Goal: Transaction & Acquisition: Purchase product/service

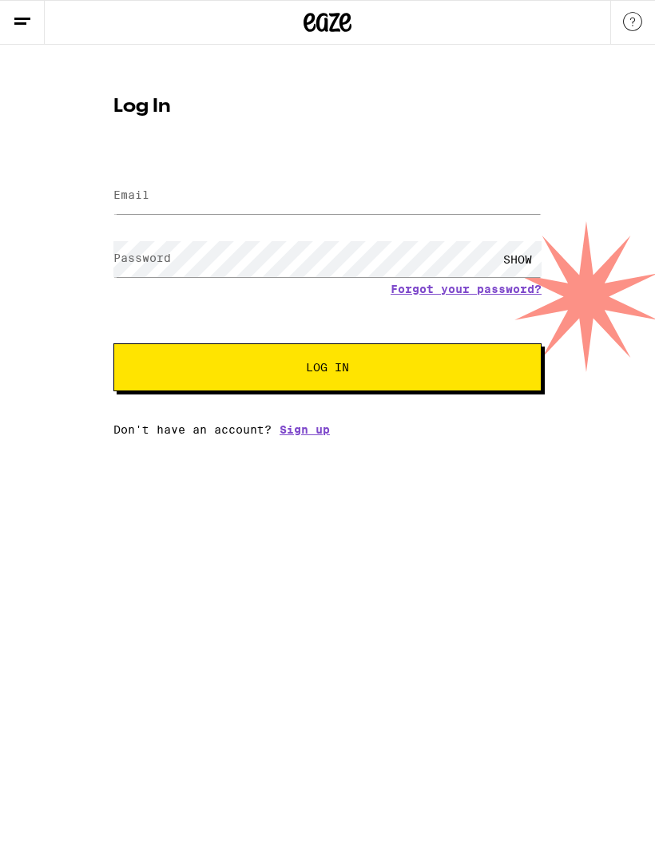
click at [379, 188] on input "Email" at bounding box center [327, 196] width 428 height 36
type input "proofingdemon@gmail.com"
click at [327, 370] on button "Log In" at bounding box center [327, 367] width 428 height 48
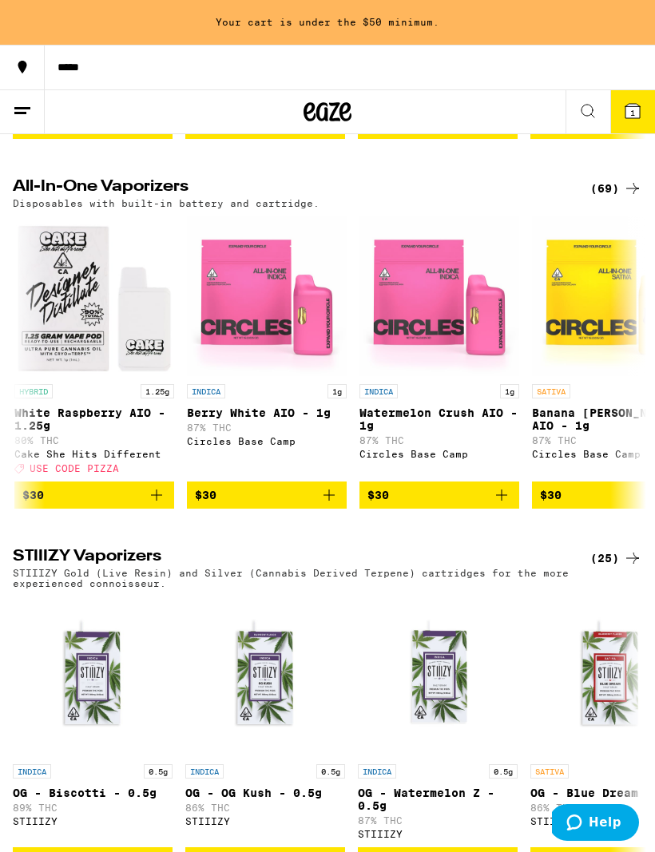
scroll to position [1572, 0]
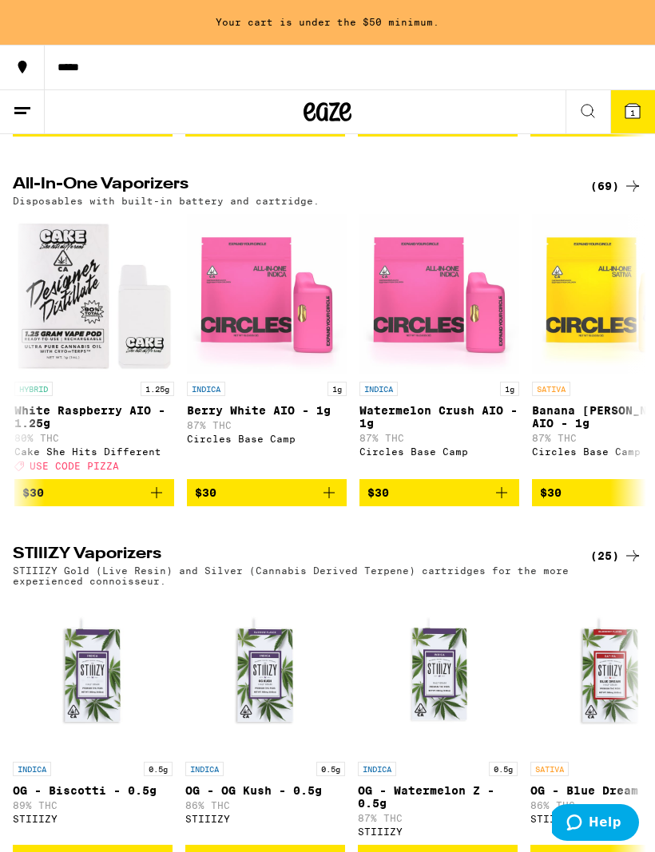
click at [610, 196] on div "(69)" at bounding box center [616, 186] width 52 height 19
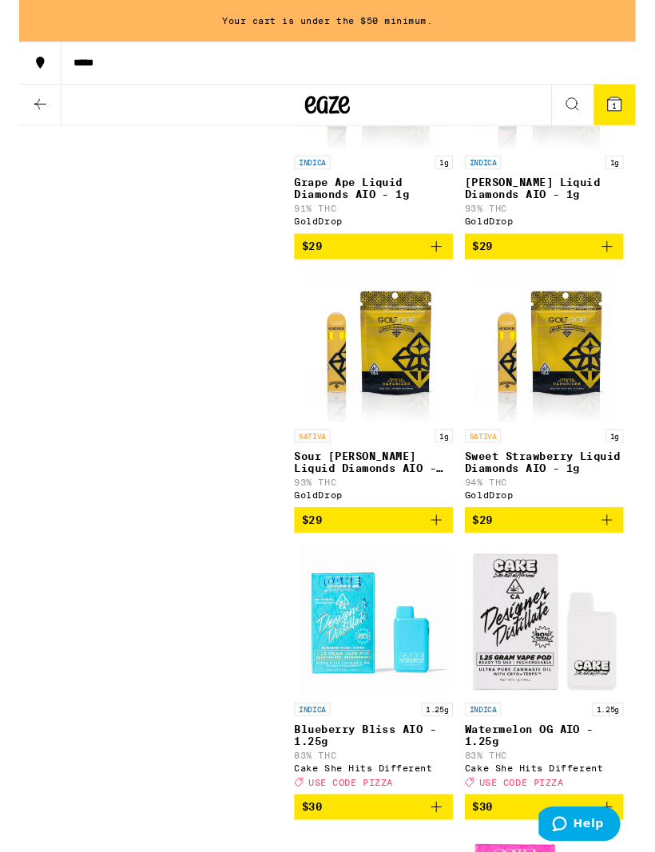
scroll to position [1955, 0]
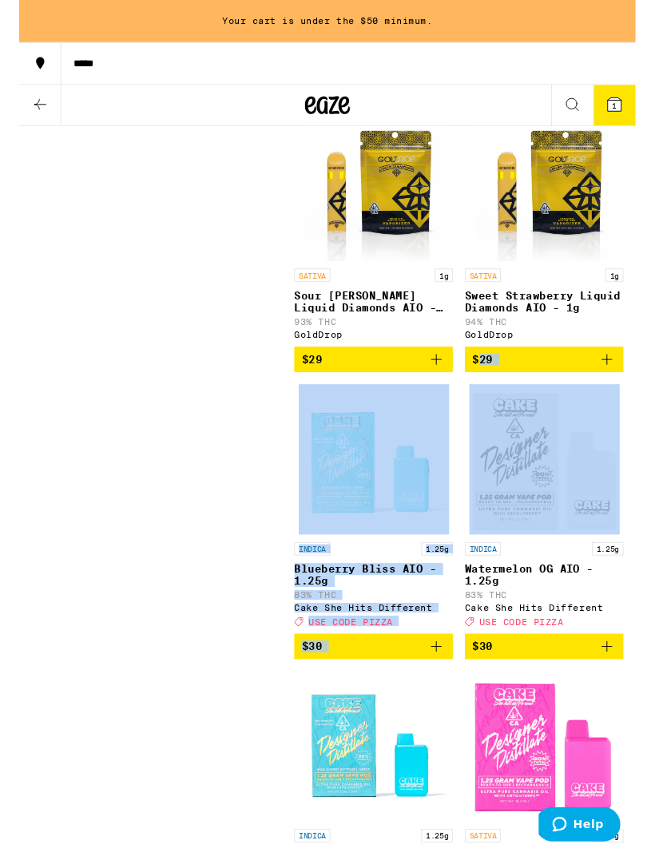
click at [606, 568] on img "Open page for Watermelon OG AIO - 1.25g from Cake She Hits Different" at bounding box center [558, 488] width 160 height 160
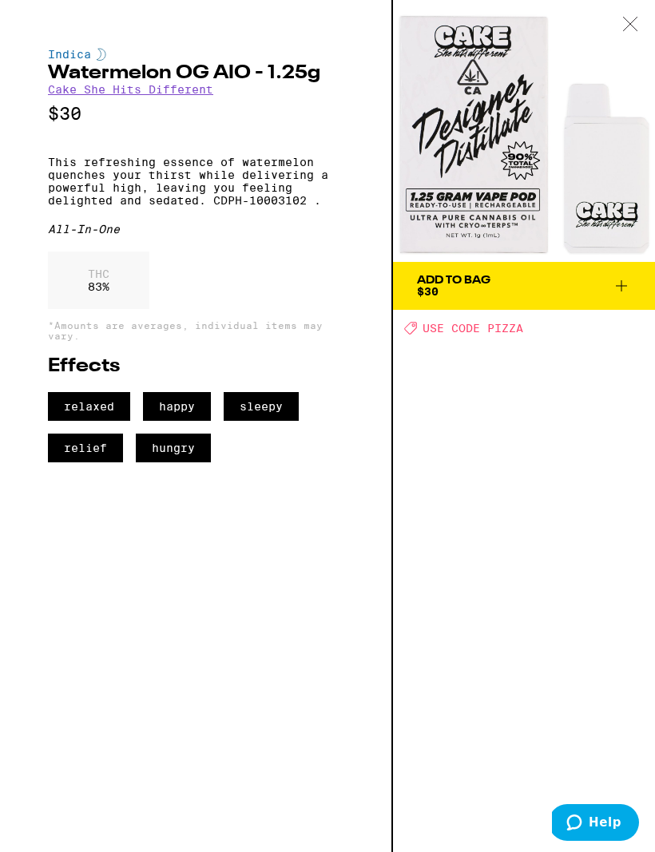
click at [624, 30] on icon at bounding box center [630, 24] width 14 height 14
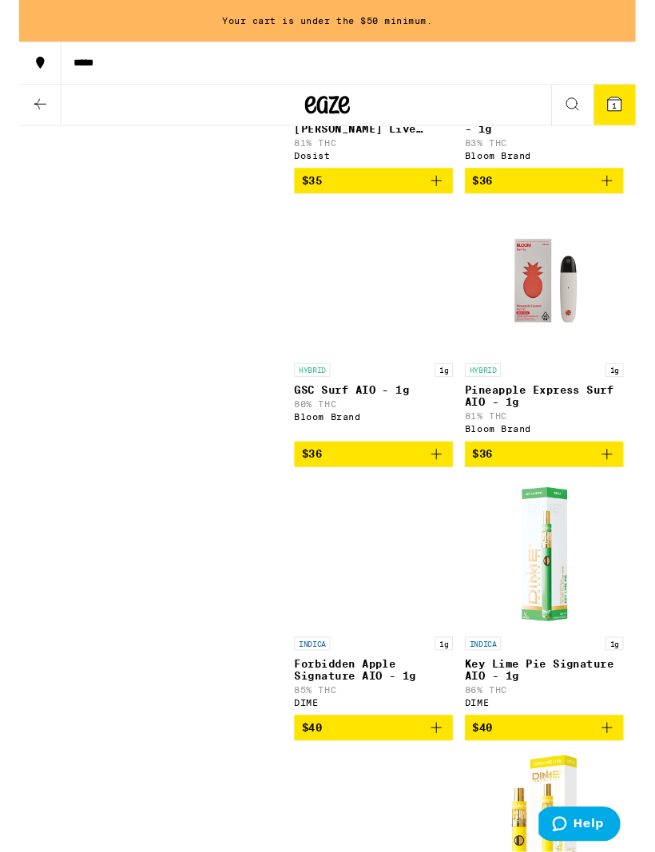
scroll to position [8285, 0]
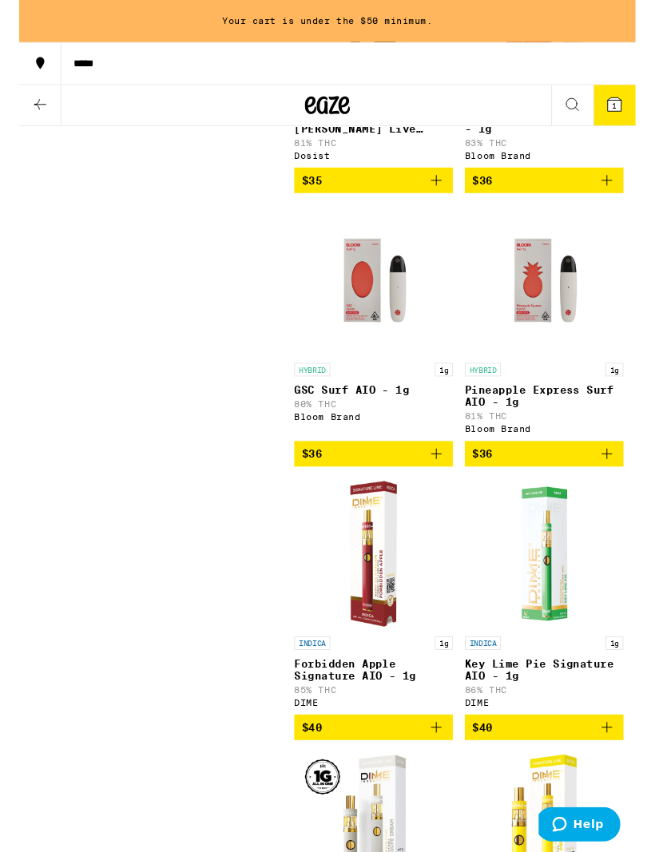
click at [433, 201] on span "$35" at bounding box center [376, 191] width 153 height 19
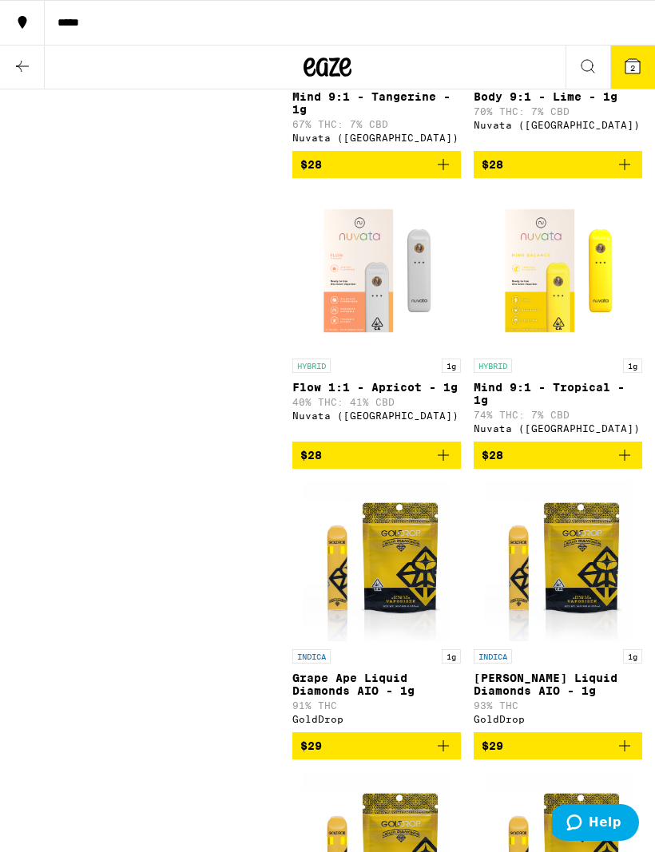
scroll to position [0, 0]
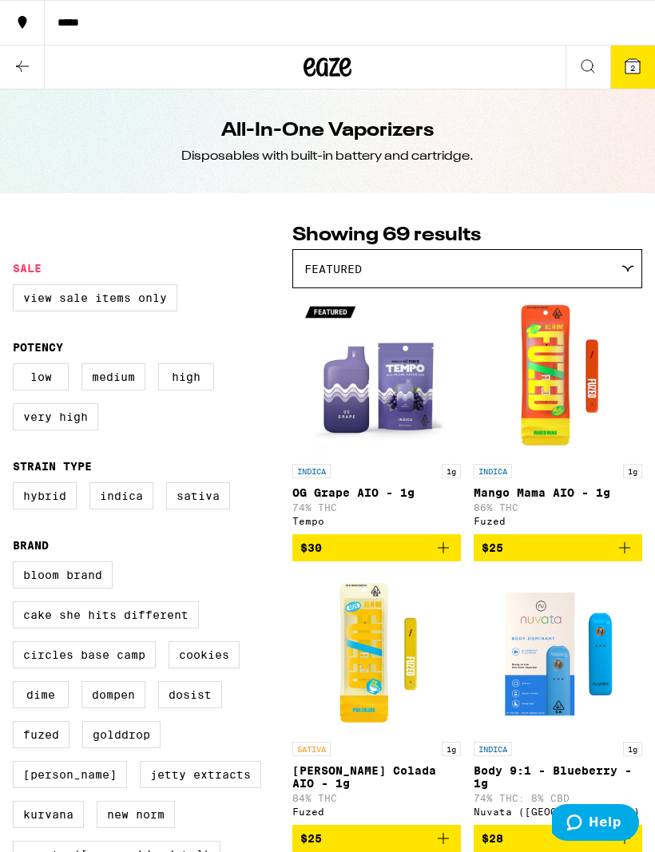
click at [627, 268] on icon at bounding box center [627, 268] width 13 height 7
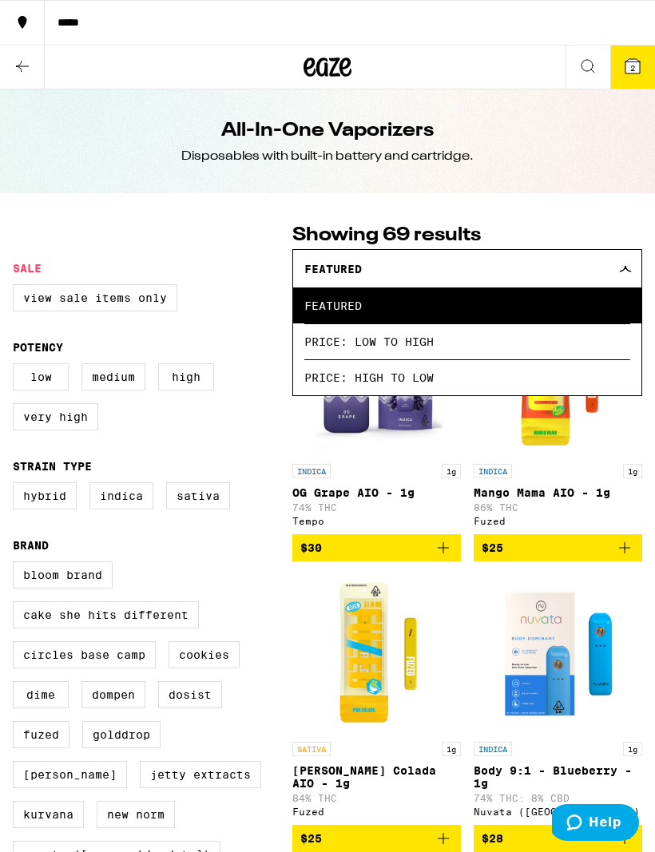
click at [625, 270] on icon at bounding box center [625, 269] width 11 height 6
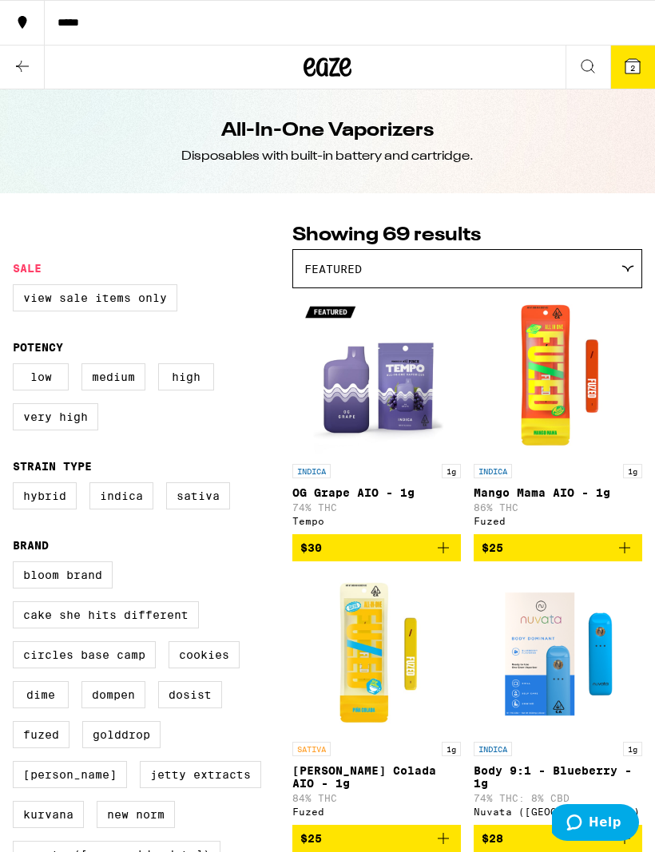
scroll to position [1276, 0]
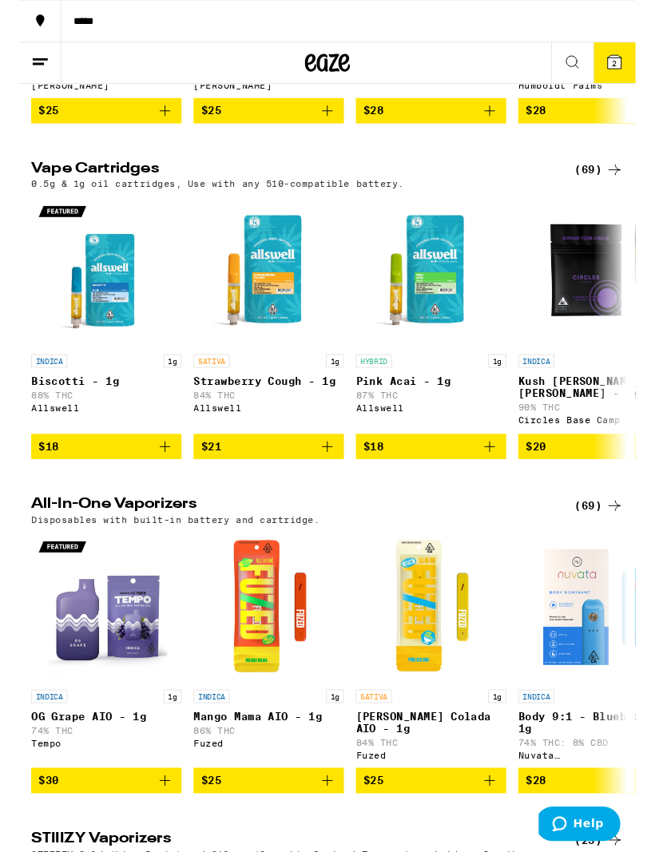
scroll to position [1176, 0]
click at [620, 547] on div "(69)" at bounding box center [616, 537] width 52 height 19
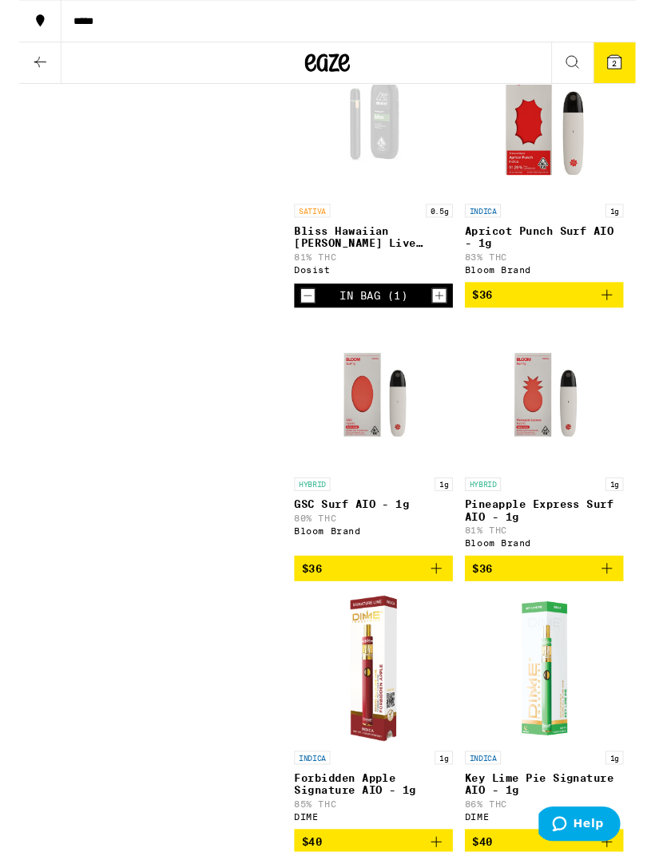
scroll to position [8120, 0]
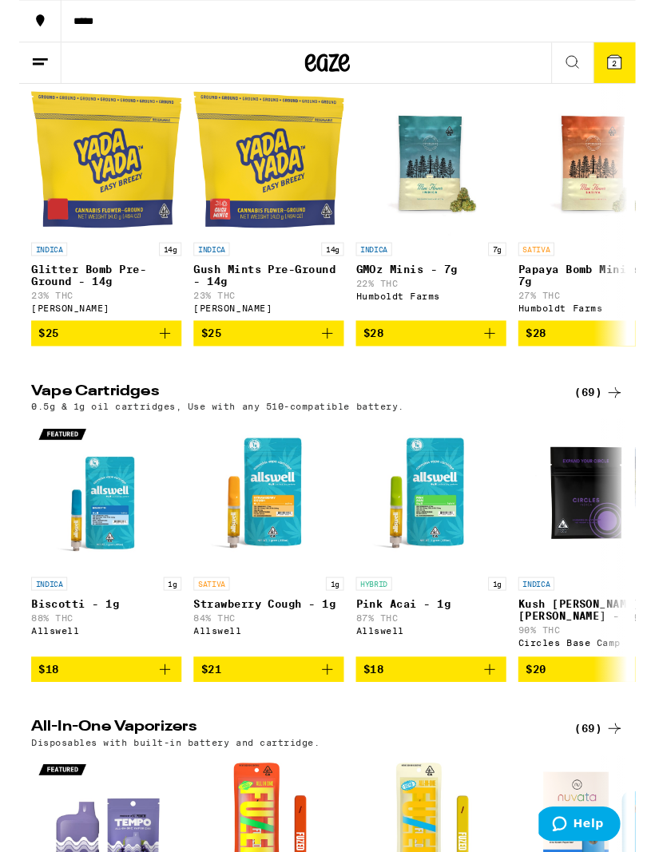
scroll to position [939, 0]
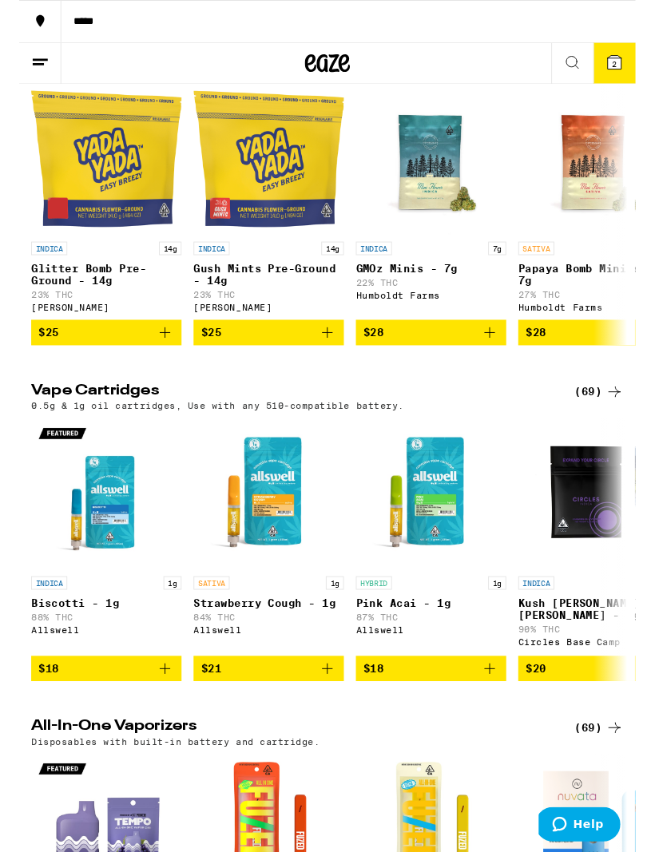
click at [617, 427] on div "(69)" at bounding box center [616, 416] width 52 height 19
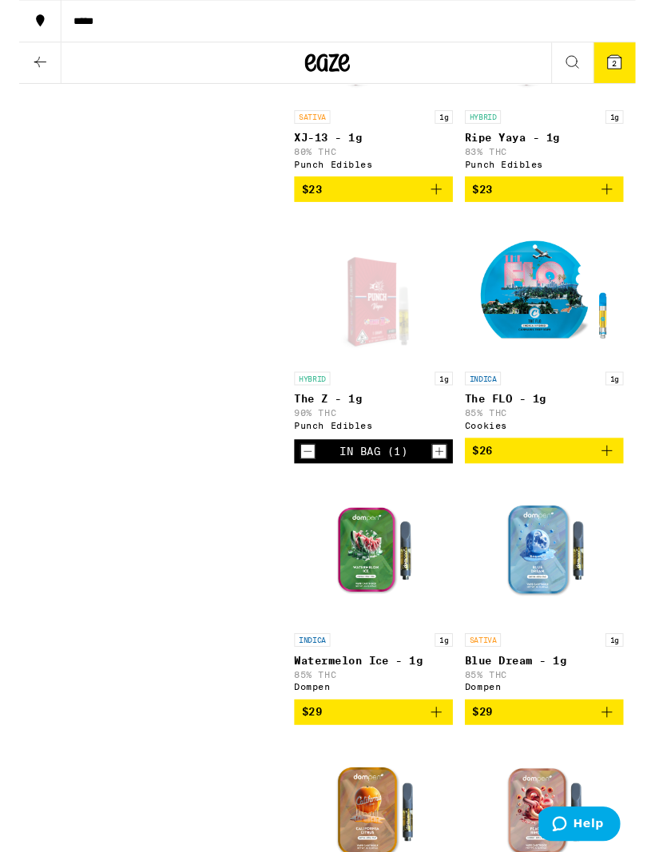
scroll to position [2626, 0]
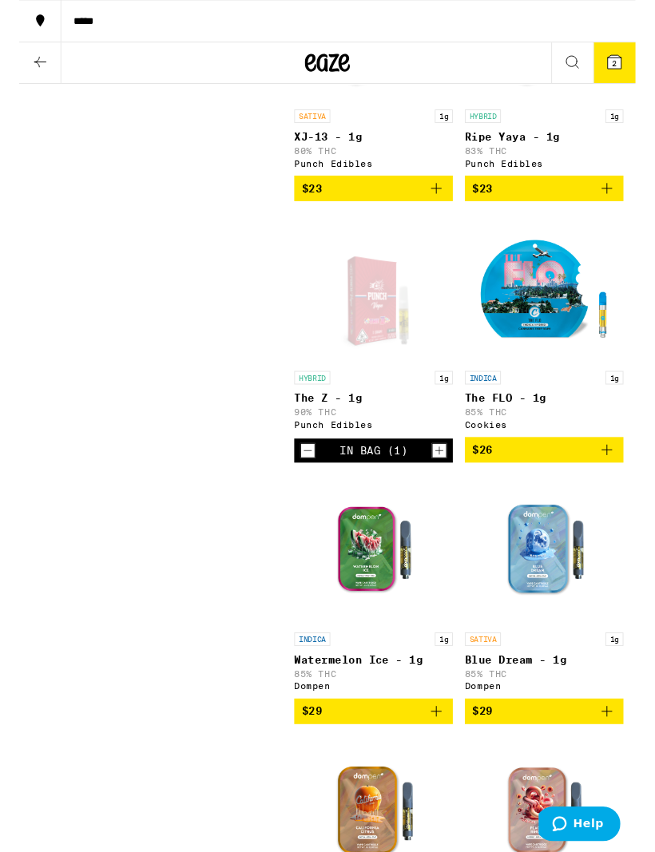
click at [310, 489] on icon "Decrement" at bounding box center [307, 479] width 14 height 19
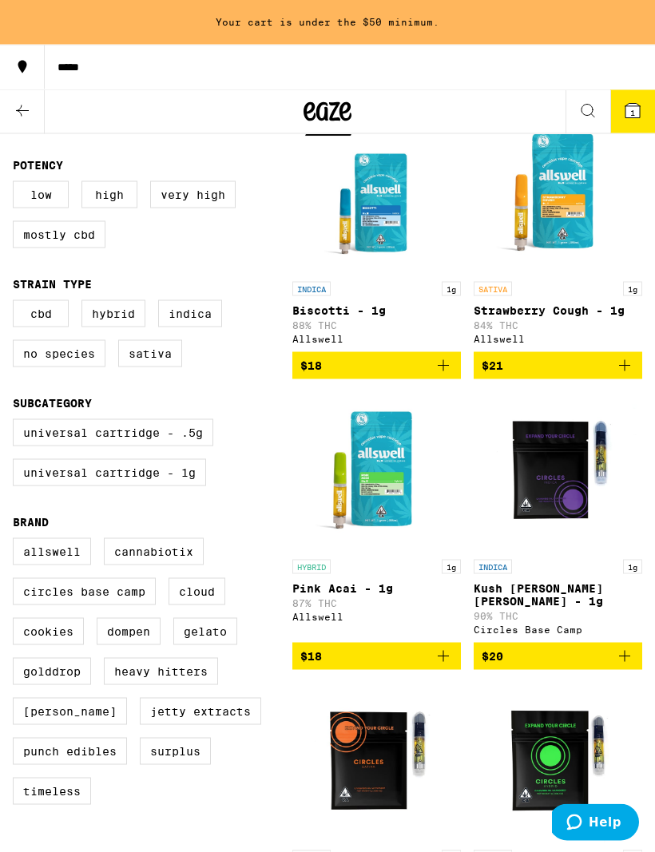
scroll to position [0, 0]
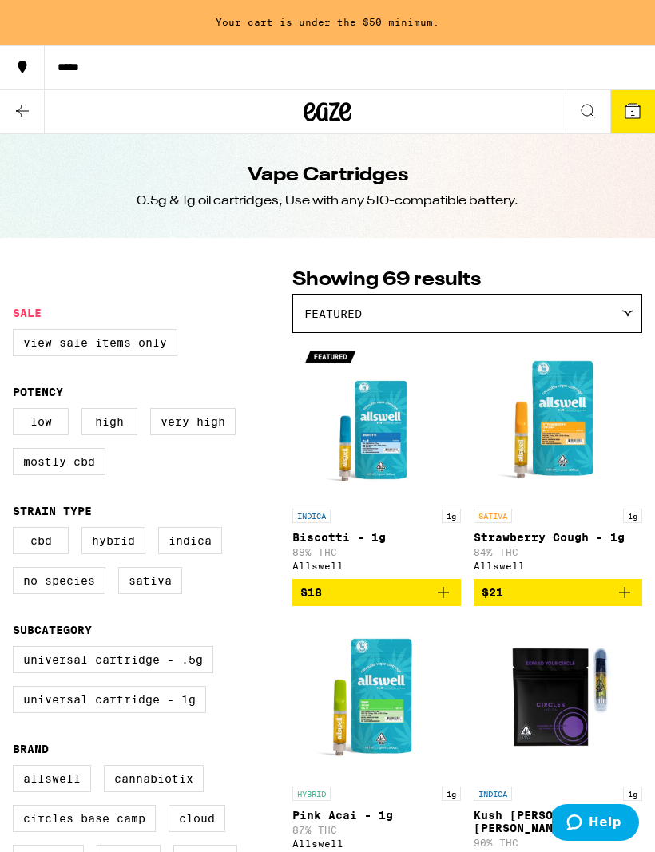
click at [201, 713] on label "Universal Cartridge - 1g" at bounding box center [109, 699] width 193 height 27
click at [17, 649] on input "Universal Cartridge - 1g" at bounding box center [16, 649] width 1 height 1
checkbox input "true"
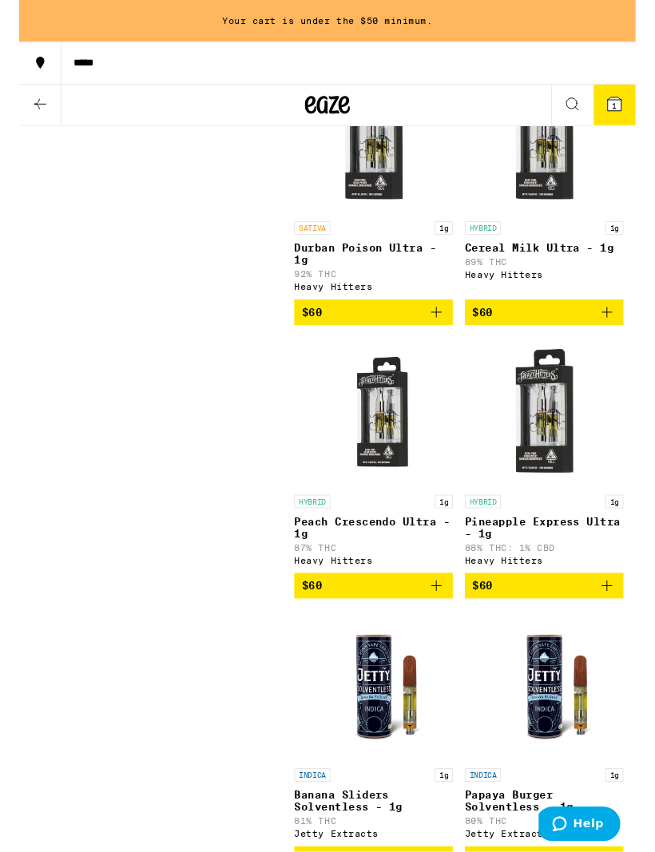
scroll to position [8530, 0]
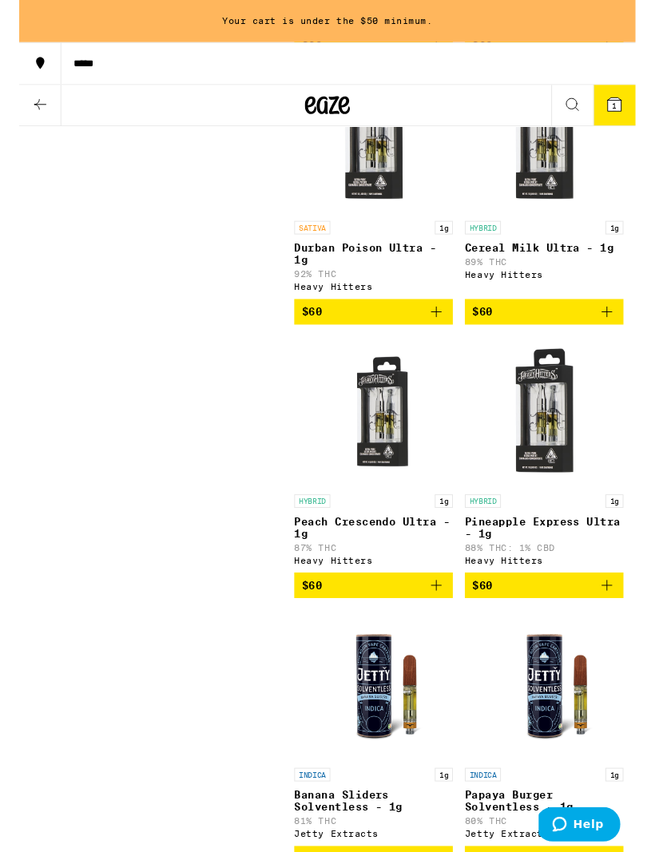
click at [393, 518] on img "Open page for Peach Crescendo Ultra - 1g from Heavy Hitters" at bounding box center [377, 438] width 160 height 160
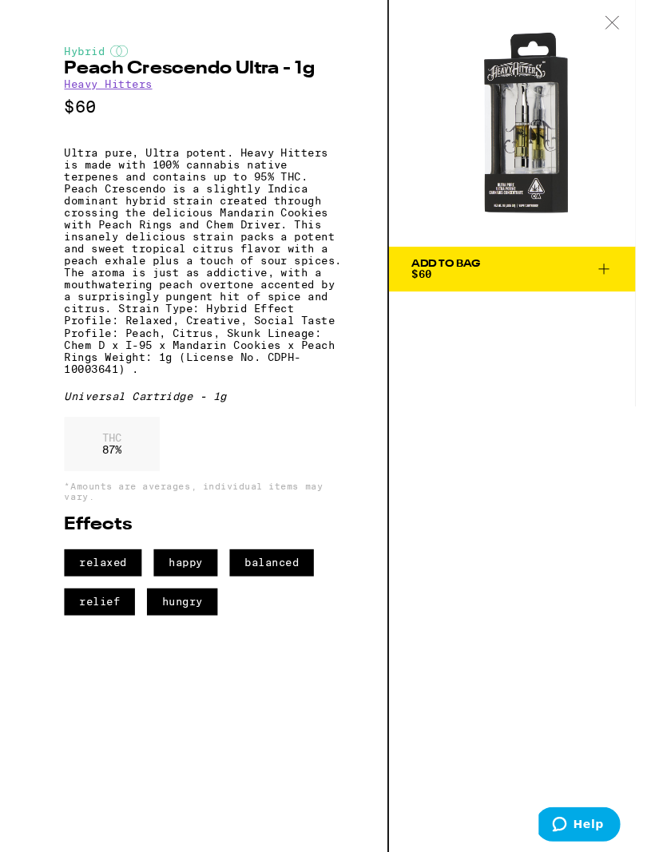
click at [648, 18] on div at bounding box center [630, 25] width 50 height 50
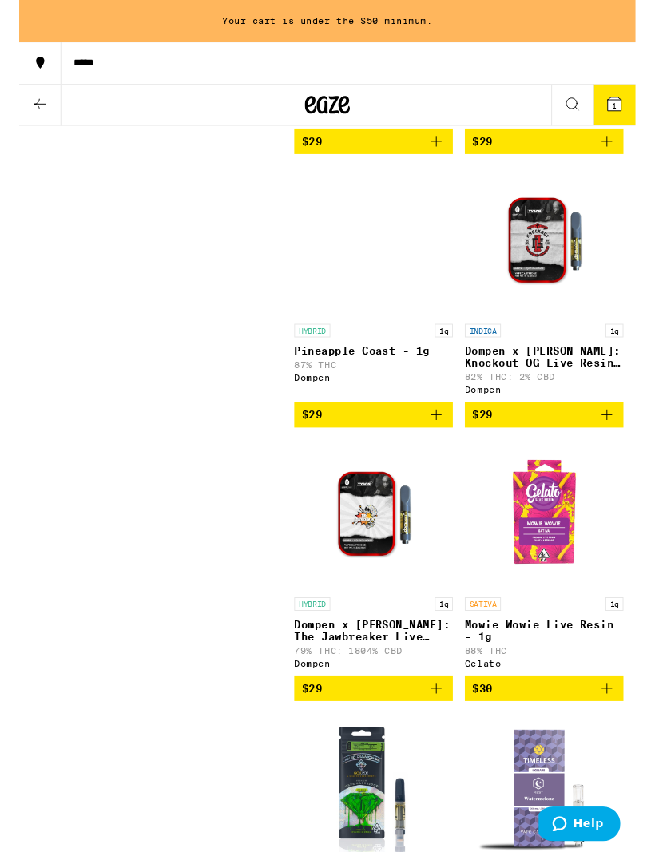
scroll to position [3555, 0]
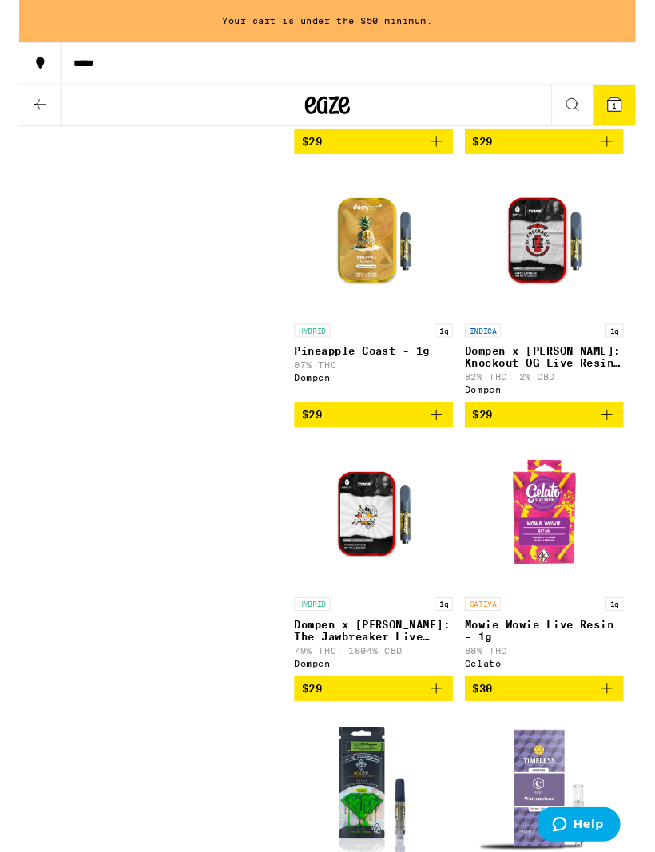
click at [629, 745] on button "$30" at bounding box center [558, 731] width 169 height 27
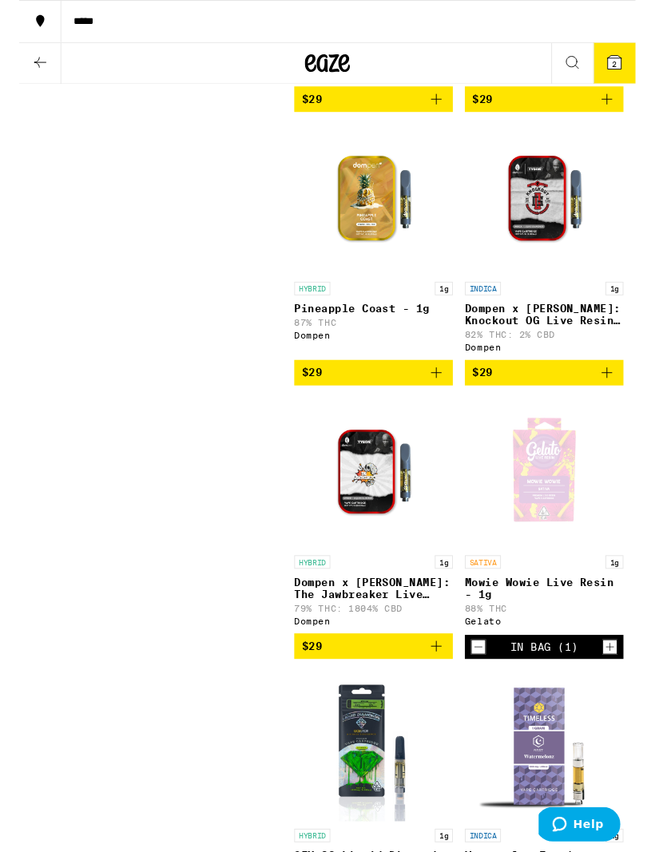
click at [634, 697] on icon "Increment" at bounding box center [628, 687] width 14 height 19
click at [633, 697] on icon "Increment" at bounding box center [628, 687] width 14 height 19
click at [644, 73] on button "4" at bounding box center [632, 67] width 45 height 43
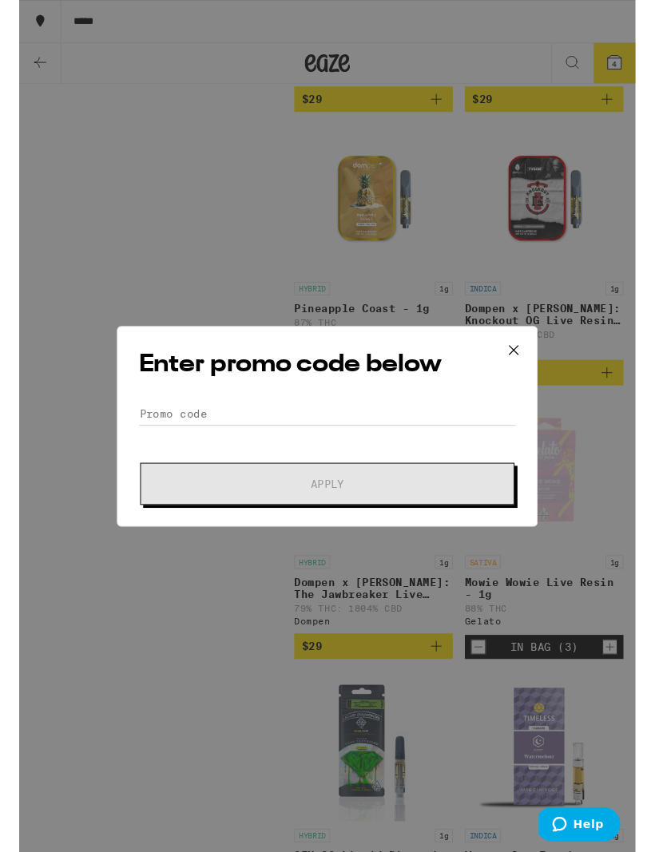
click at [5, 558] on div "Enter promo code below Promo Code Apply" at bounding box center [327, 453] width 655 height 906
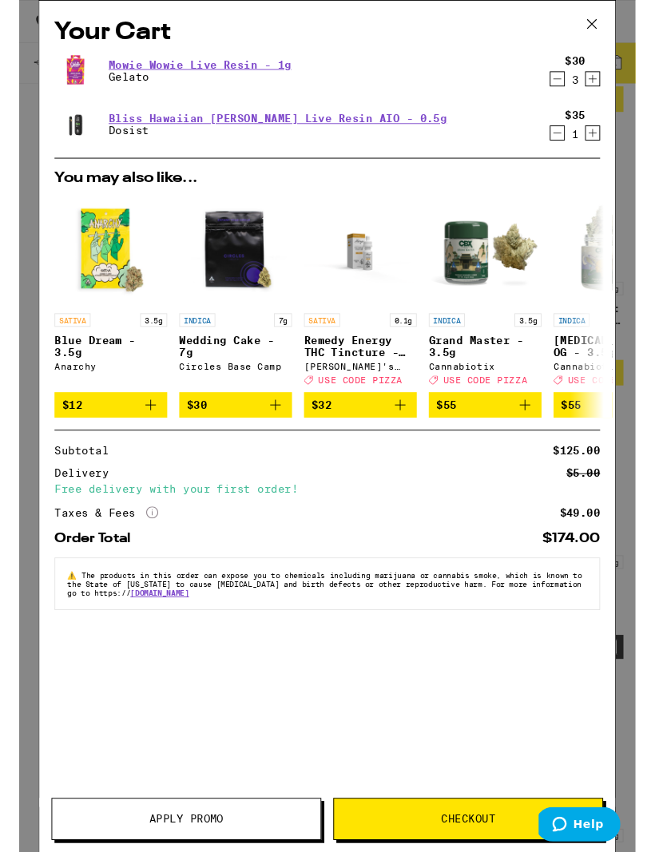
click at [566, 141] on icon "Decrement" at bounding box center [572, 141] width 14 height 19
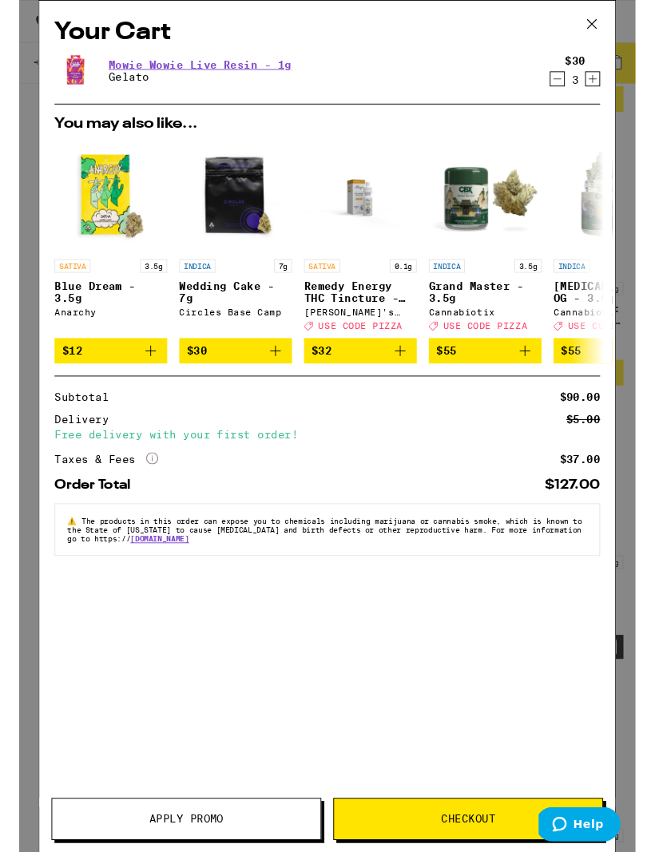
click at [610, 91] on icon "Increment" at bounding box center [609, 83] width 14 height 19
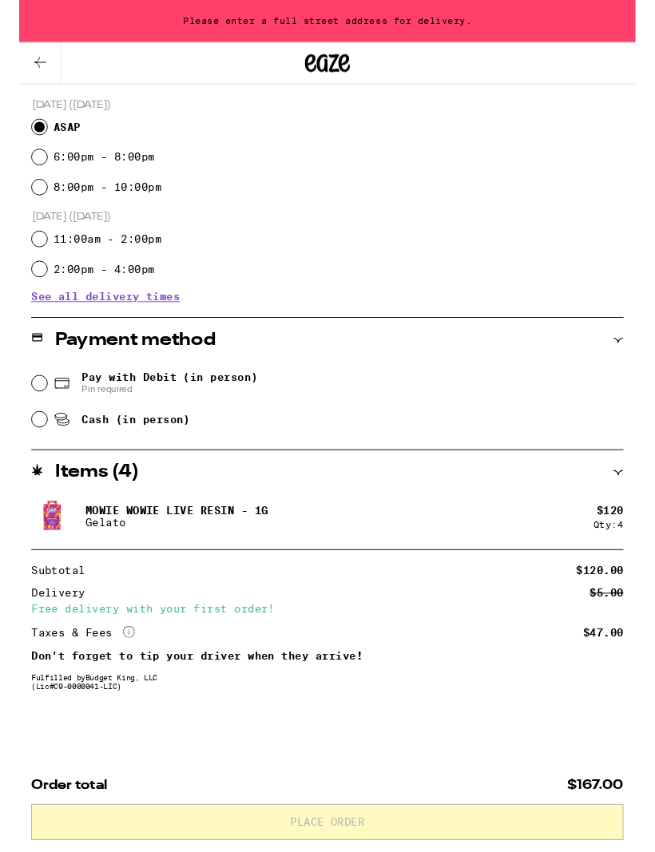
scroll to position [1, 0]
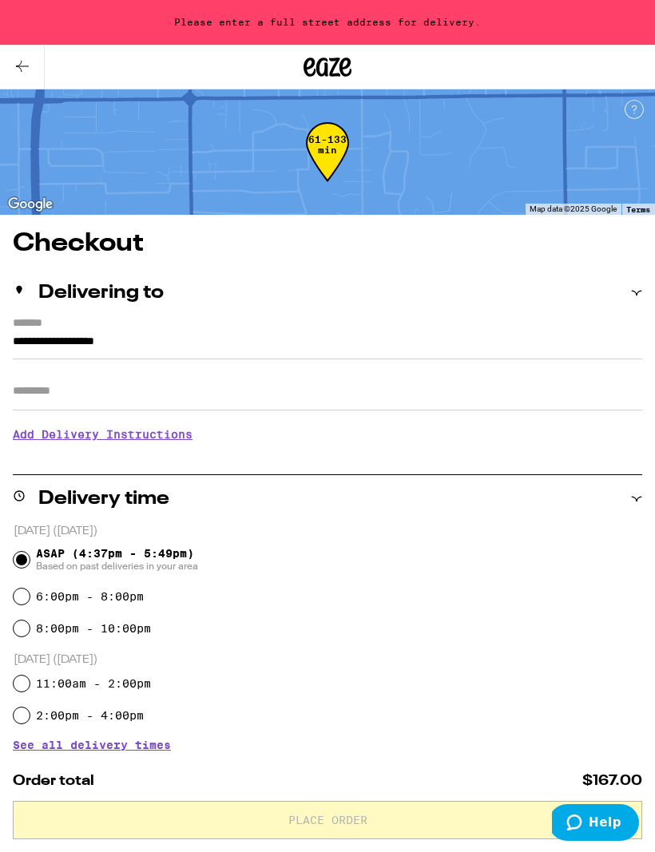
click at [206, 343] on input "**********" at bounding box center [327, 345] width 629 height 27
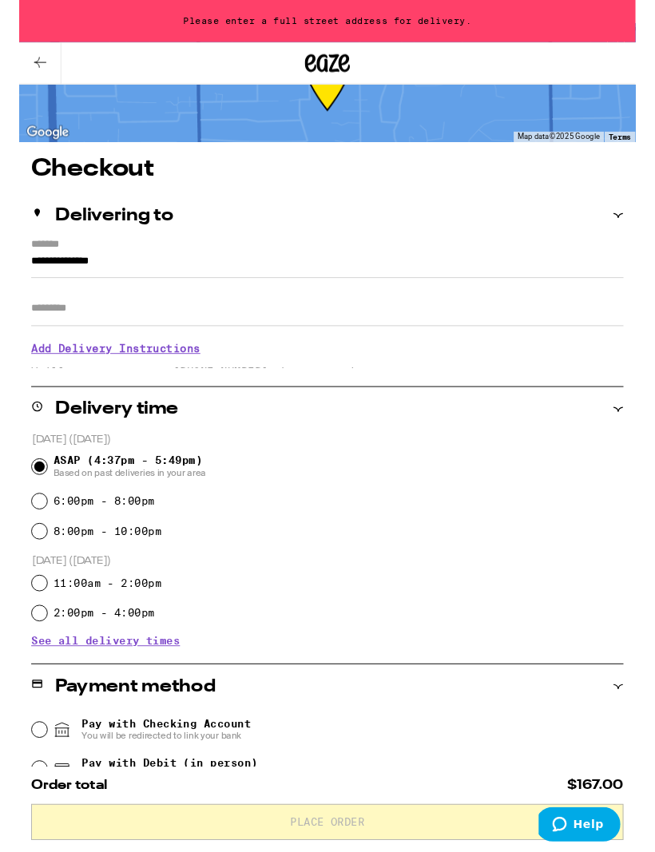
scroll to position [64, 0]
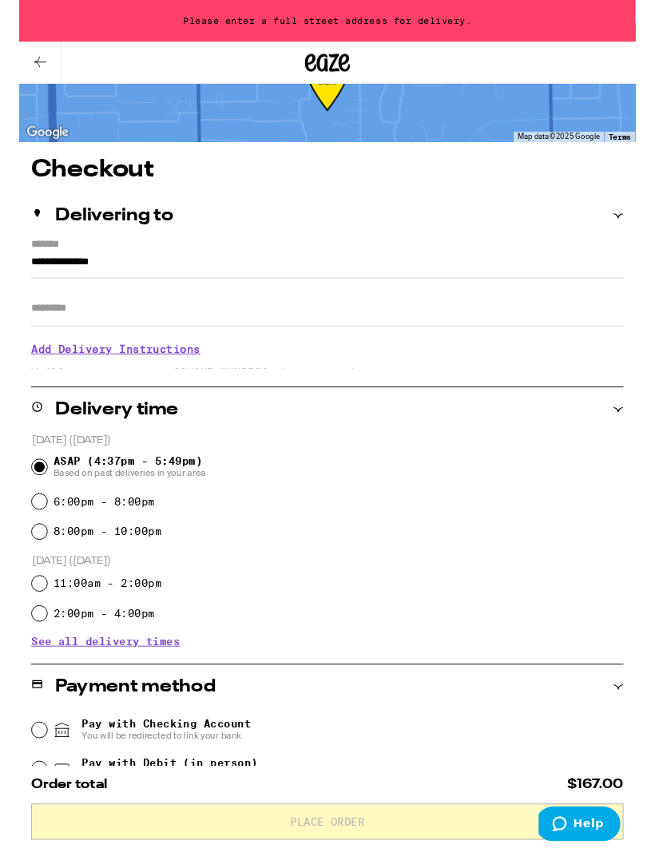
click at [576, 282] on input "**********" at bounding box center [327, 282] width 629 height 27
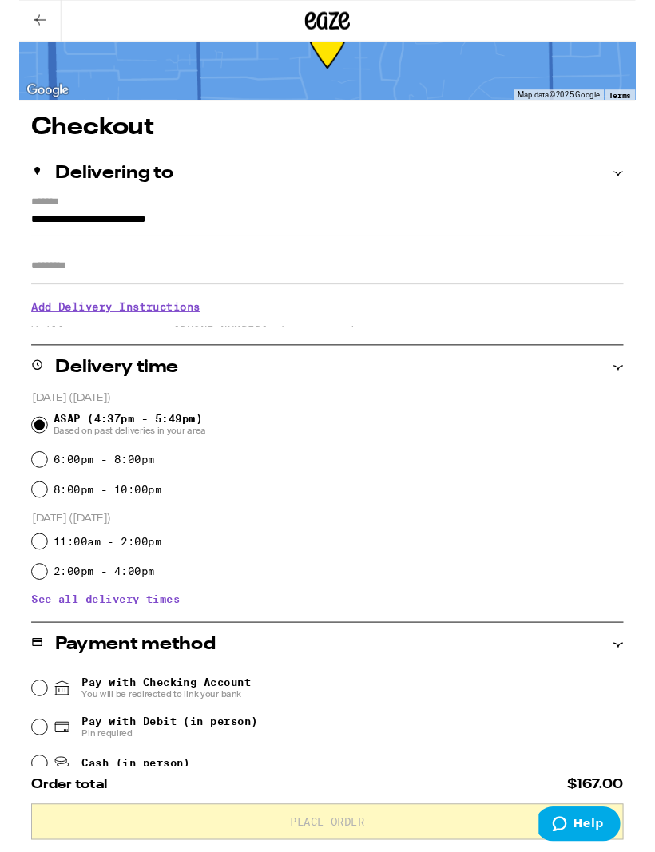
type input "**********"
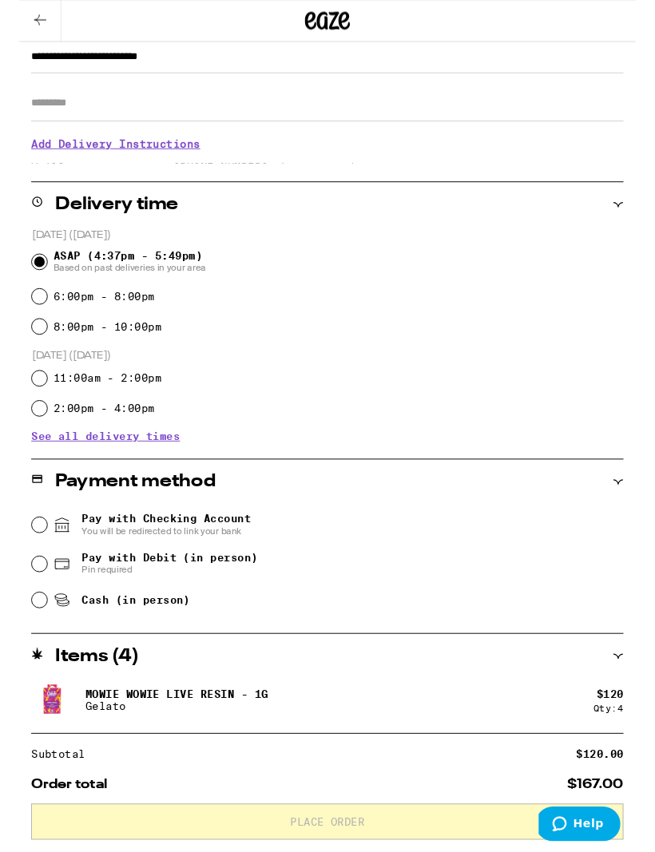
scroll to position [238, 0]
click at [30, 558] on input "Pay with Checking Account You will be redirected to link your bank" at bounding box center [22, 558] width 16 height 16
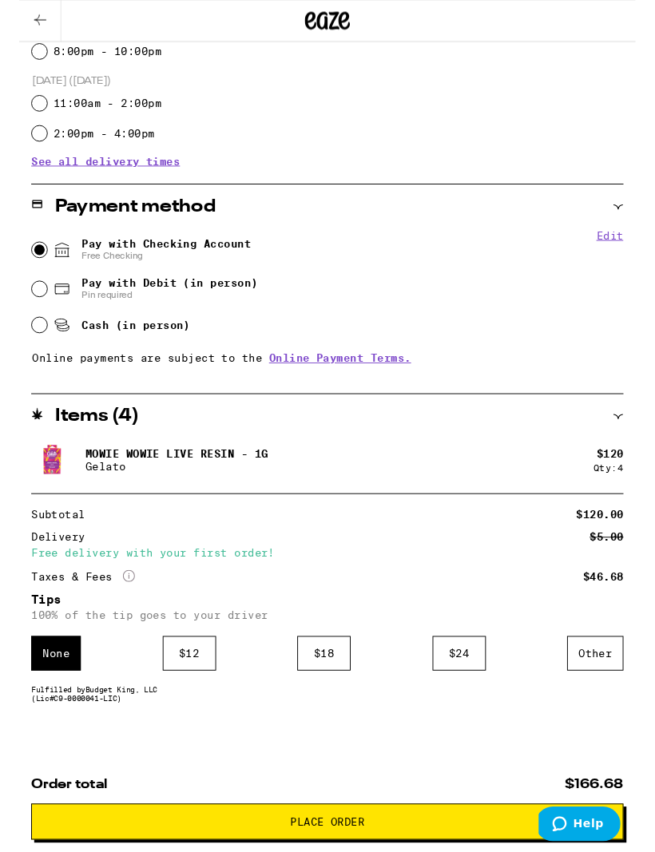
scroll to position [554, 0]
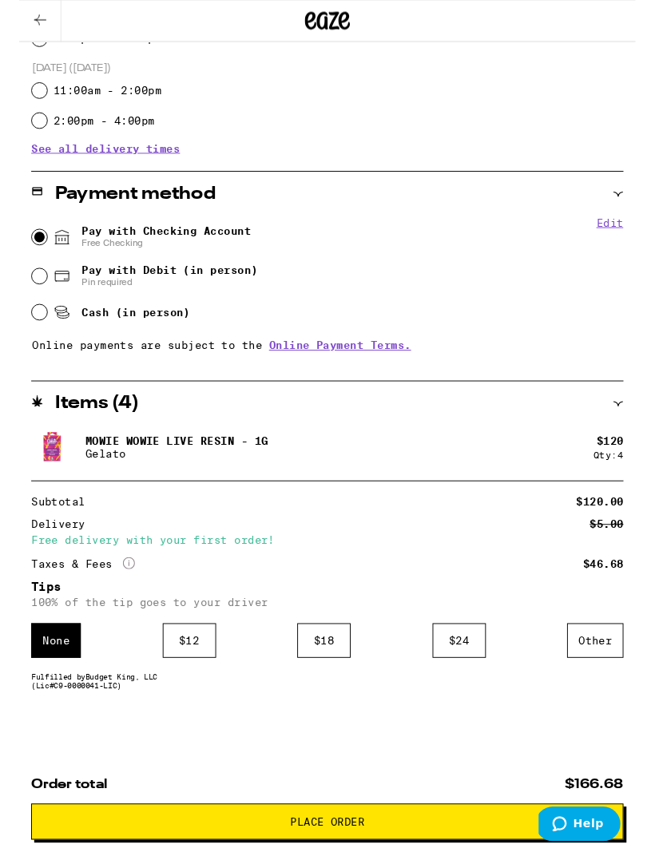
click at [334, 682] on div "$ 18" at bounding box center [324, 681] width 57 height 37
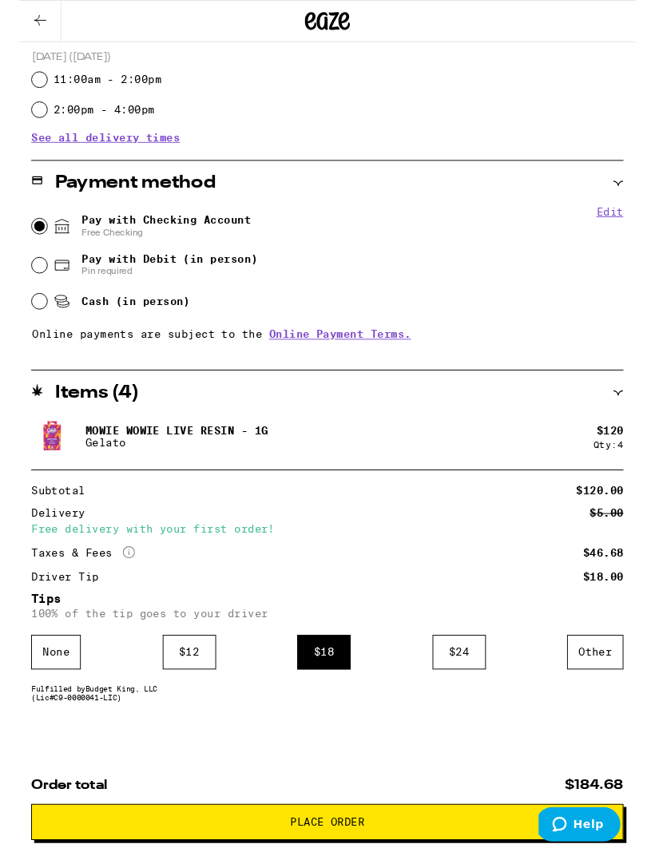
click at [459, 709] on div "$ 24" at bounding box center [467, 693] width 57 height 37
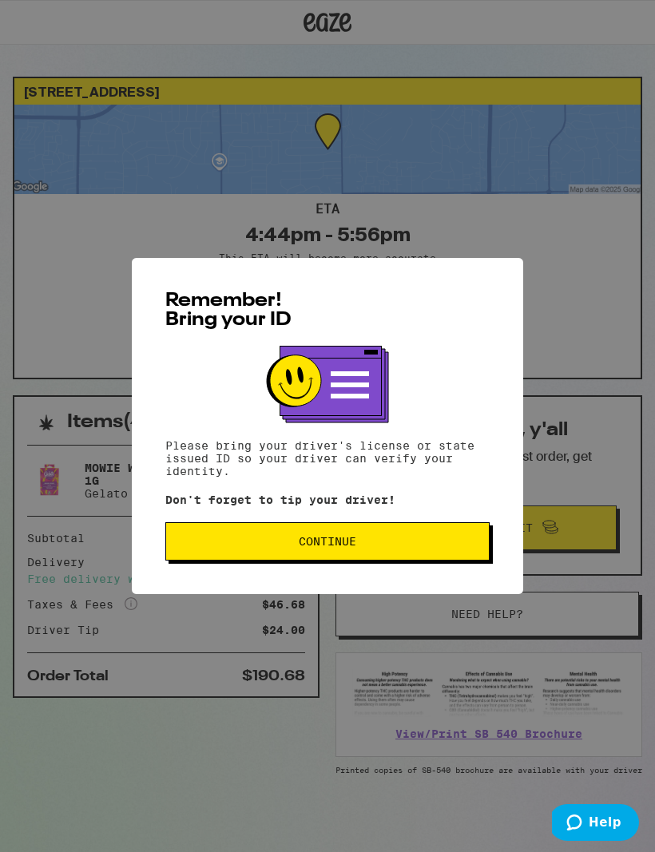
click at [379, 561] on button "Continue" at bounding box center [327, 541] width 324 height 38
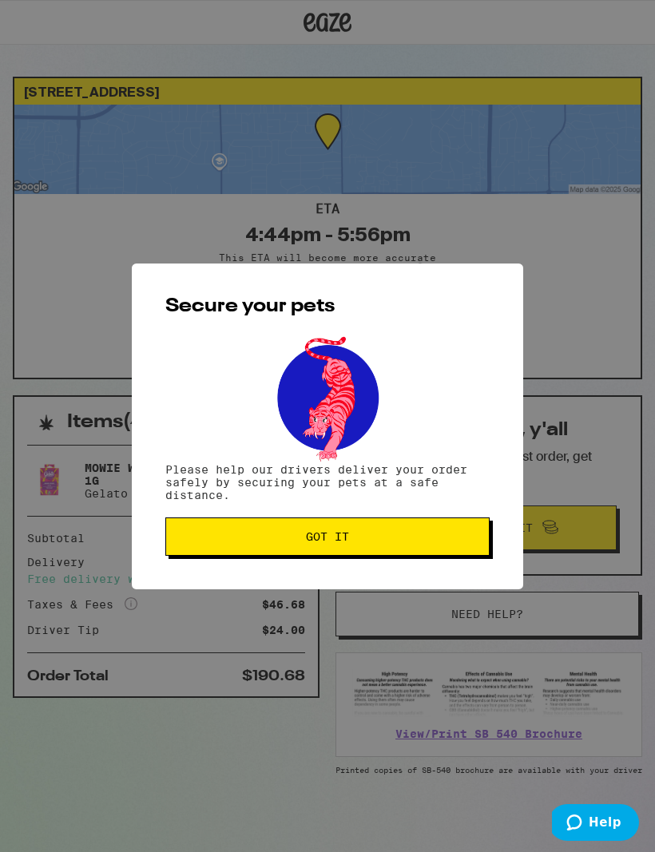
click at [373, 538] on span "Got it" at bounding box center [327, 536] width 297 height 11
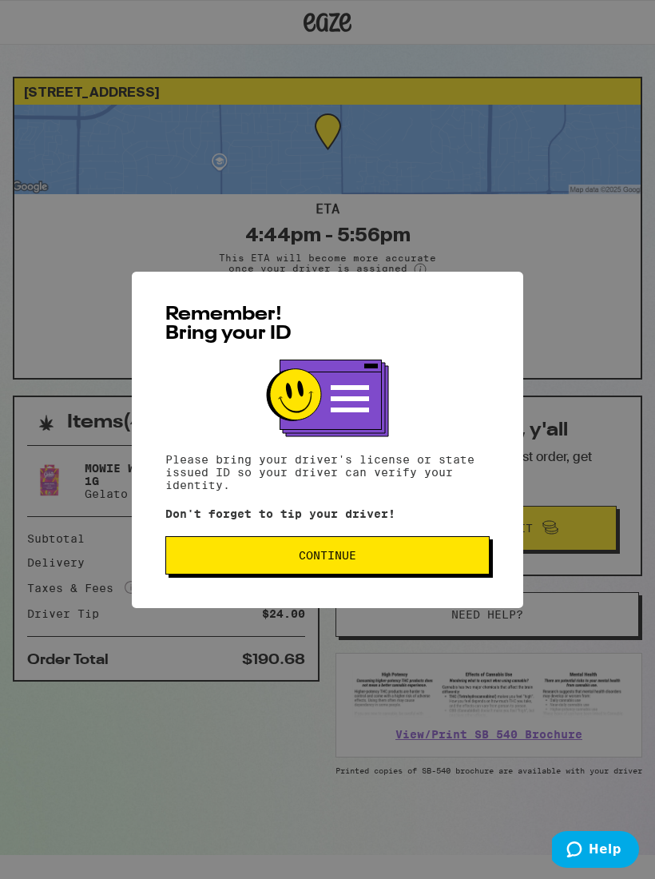
click at [28, 748] on div "Remember! Bring your ID Please bring your driver's license or state issued ID s…" at bounding box center [327, 439] width 655 height 879
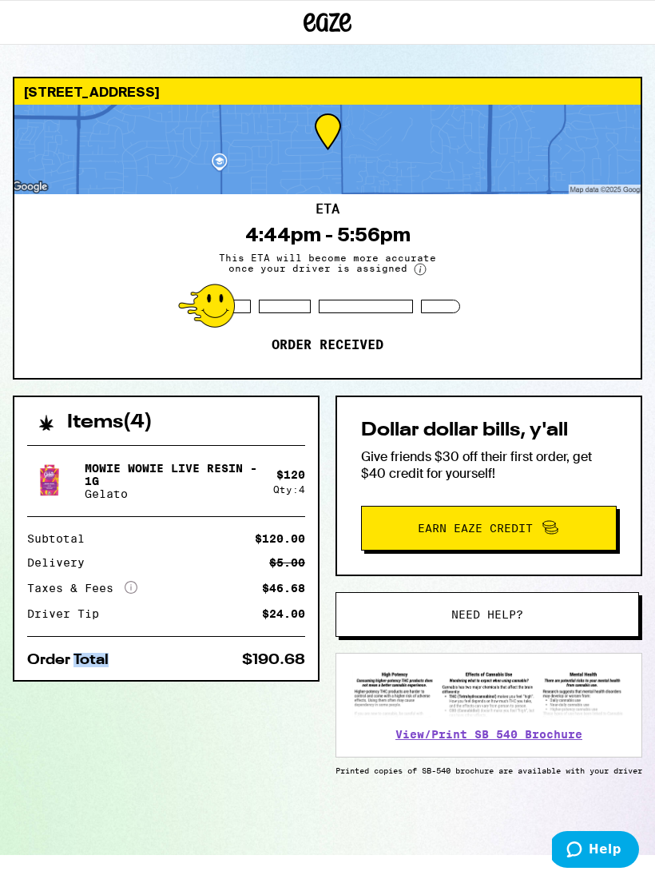
click at [159, 780] on div "Items ( 4 ) Mowie Wowie Live Resin - 1g Gelato $ 120 Qty: 4 Subtotal $120.00 De…" at bounding box center [327, 624] width 629 height 459
click at [190, 756] on div "Items ( 4 ) Mowie Wowie Live Resin - 1g Gelato $ 120 Qty: 4 Subtotal $120.00 De…" at bounding box center [327, 624] width 629 height 459
click at [157, 772] on div "Items ( 4 ) Mowie Wowie Live Resin - 1g Gelato $ 120 Qty: 4 Subtotal $120.00 De…" at bounding box center [327, 624] width 629 height 459
click at [153, 775] on div "Items ( 4 ) Mowie Wowie Live Resin - 1g Gelato $ 120 Qty: 4 Subtotal $120.00 De…" at bounding box center [327, 624] width 629 height 459
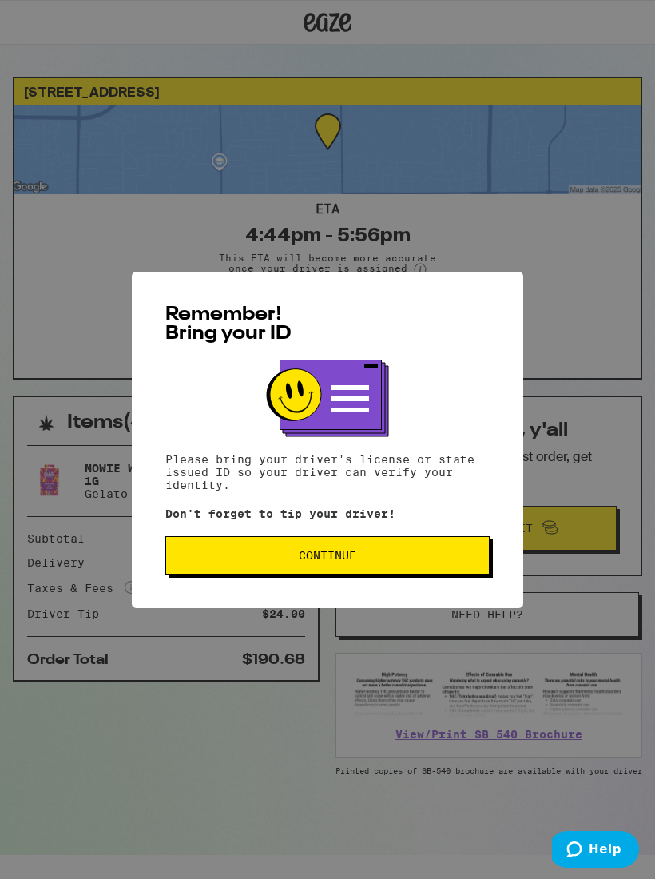
click at [387, 566] on button "Continue" at bounding box center [327, 555] width 324 height 38
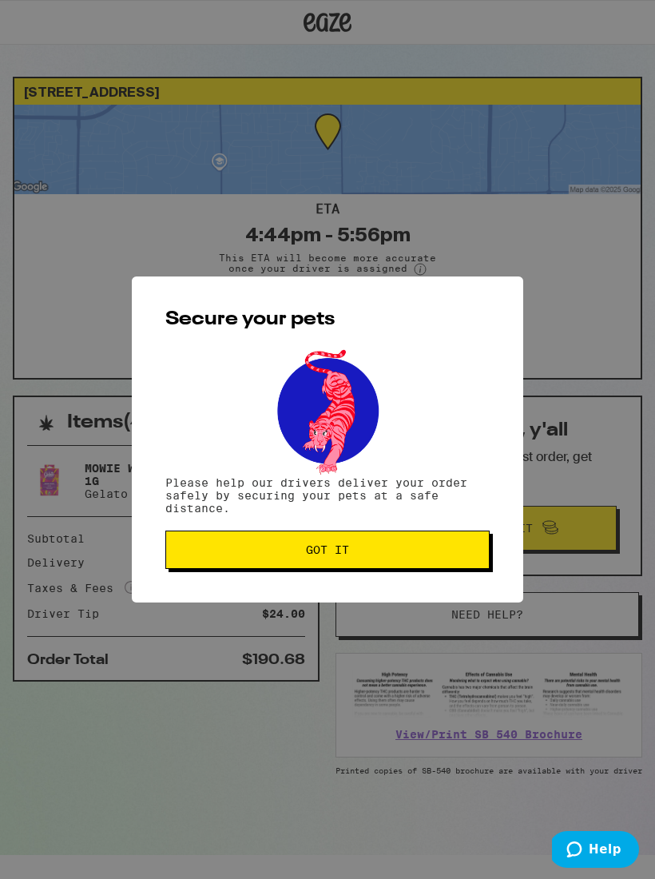
click at [377, 567] on button "Got it" at bounding box center [327, 549] width 324 height 38
